Goal: Transaction & Acquisition: Purchase product/service

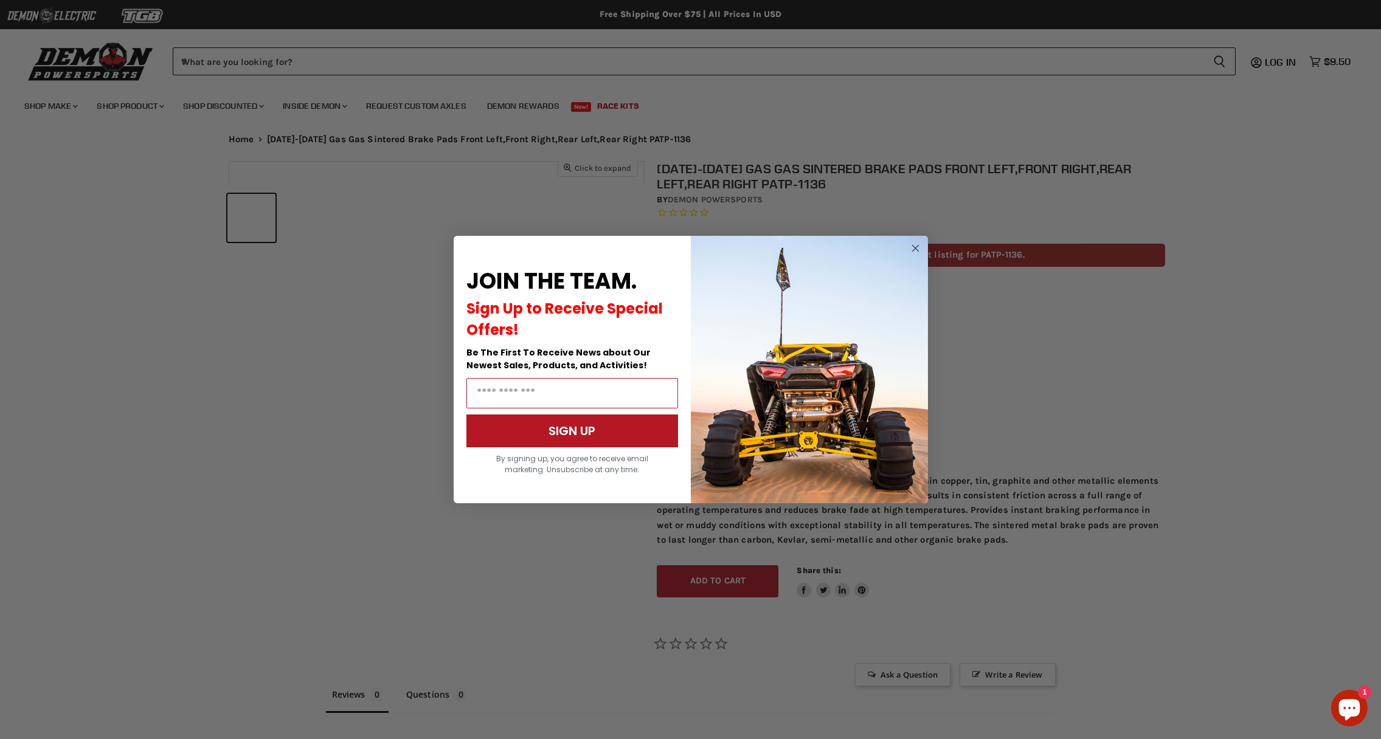
scroll to position [564, 0]
